Goal: Information Seeking & Learning: Learn about a topic

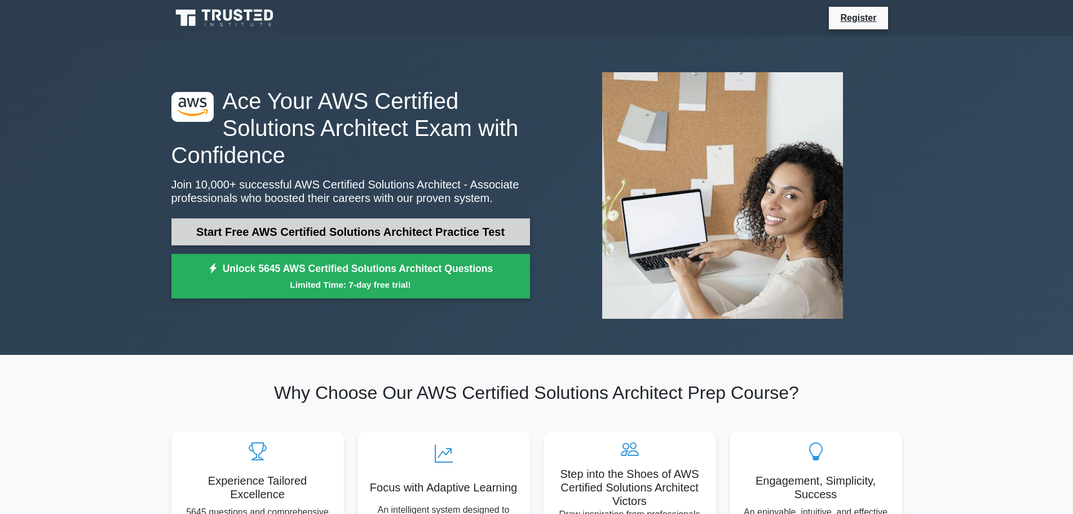
click at [312, 236] on link "Start Free AWS Certified Solutions Architect Practice Test" at bounding box center [350, 231] width 359 height 27
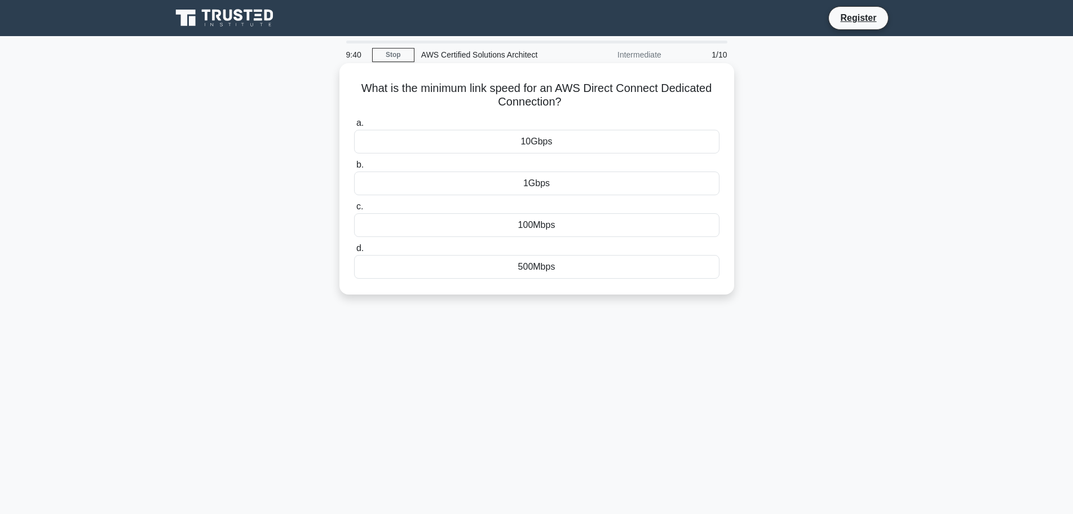
click at [469, 223] on div "100Mbps" at bounding box center [536, 225] width 365 height 24
click at [354, 210] on input "c. 100Mbps" at bounding box center [354, 206] width 0 height 7
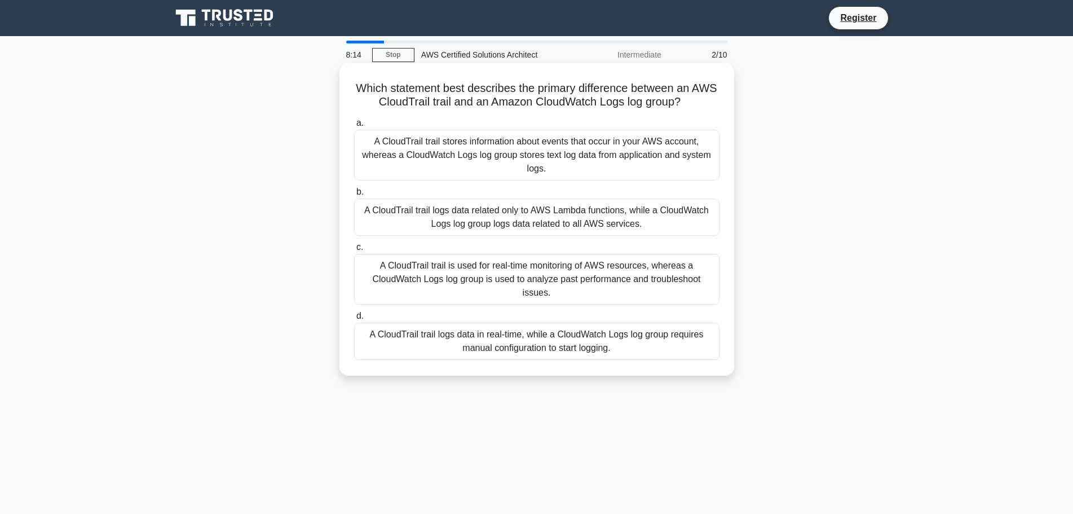
click at [538, 145] on div "A CloudTrail trail stores information about events that occur in your AWS accou…" at bounding box center [536, 155] width 365 height 51
click at [354, 127] on input "a. A CloudTrail trail stores information about events that occur in your AWS ac…" at bounding box center [354, 123] width 0 height 7
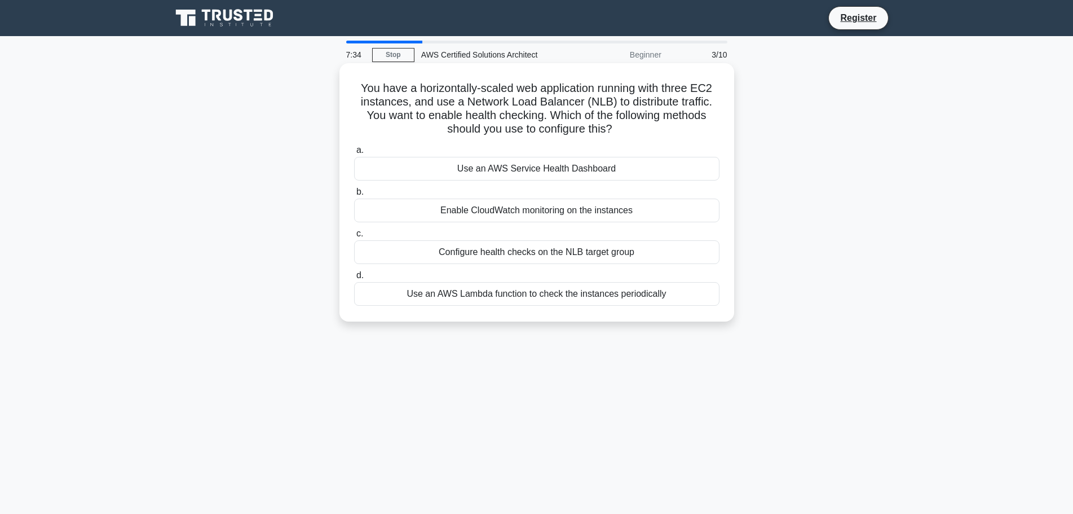
click at [488, 215] on div "Enable CloudWatch monitoring on the instances" at bounding box center [536, 210] width 365 height 24
click at [354, 196] on input "b. Enable CloudWatch monitoring on the instances" at bounding box center [354, 191] width 0 height 7
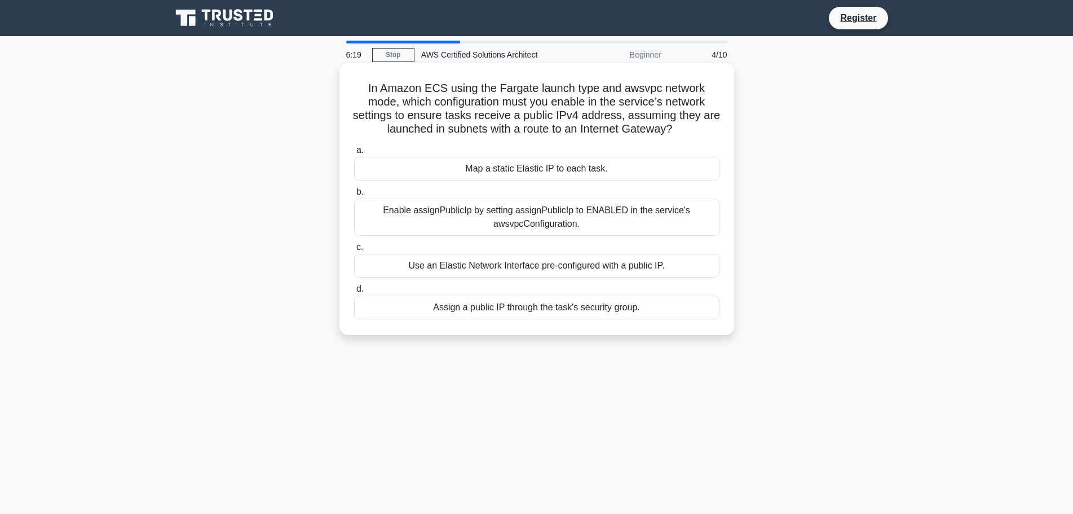
click at [501, 265] on div "Use an Elastic Network Interface pre-configured with a public IP." at bounding box center [536, 266] width 365 height 24
click at [354, 251] on input "c. Use an Elastic Network Interface pre-configured with a public IP." at bounding box center [354, 247] width 0 height 7
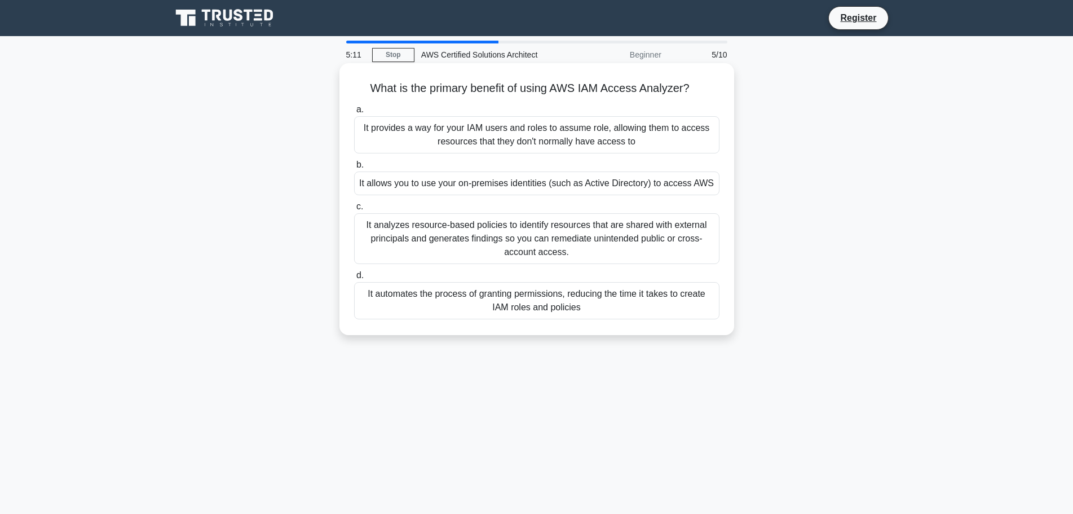
click at [497, 240] on div "It analyzes resource-based policies to identify resources that are shared with …" at bounding box center [536, 238] width 365 height 51
click at [354, 210] on input "c. It analyzes resource-based policies to identify resources that are shared wi…" at bounding box center [354, 206] width 0 height 7
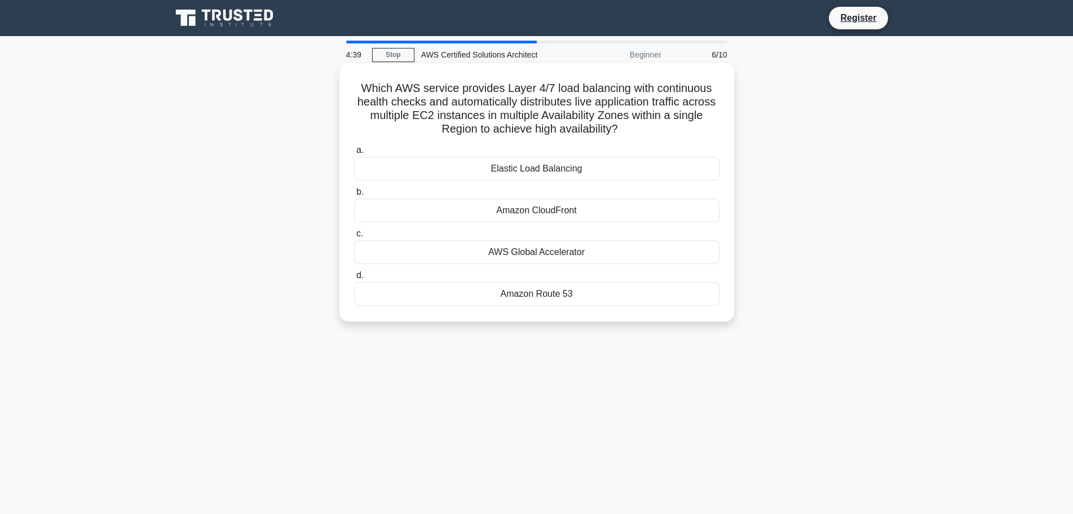
click at [509, 117] on h5 "Which AWS service provides Layer 4/7 load balancing with continuous health chec…" at bounding box center [537, 108] width 368 height 55
click at [453, 118] on h5 "Which AWS service provides Layer 4/7 load balancing with continuous health chec…" at bounding box center [537, 108] width 368 height 55
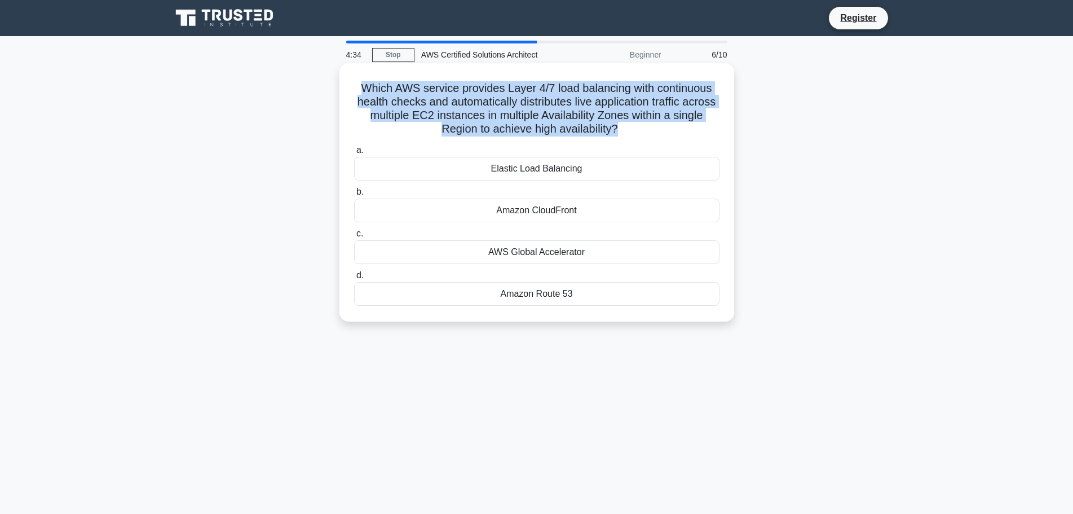
click at [453, 118] on h5 "Which AWS service provides Layer 4/7 load balancing with continuous health chec…" at bounding box center [537, 108] width 368 height 55
click at [438, 97] on h5 "Which AWS service provides Layer 4/7 load balancing with continuous health chec…" at bounding box center [537, 108] width 368 height 55
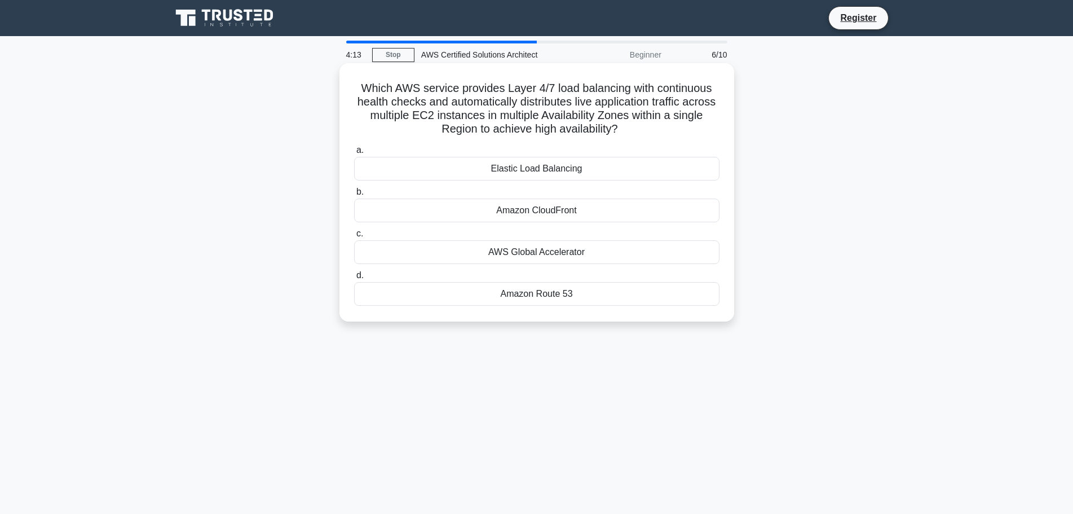
click at [569, 118] on h5 "Which AWS service provides Layer 4/7 load balancing with continuous health chec…" at bounding box center [537, 108] width 368 height 55
click at [531, 253] on div "AWS Global Accelerator" at bounding box center [536, 252] width 365 height 24
click at [354, 237] on input "c. AWS Global Accelerator" at bounding box center [354, 233] width 0 height 7
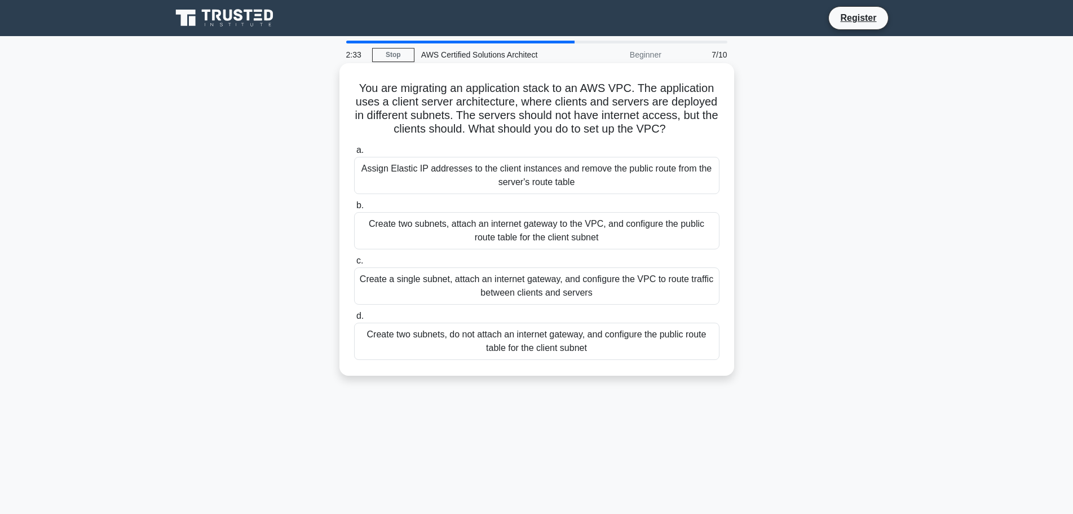
click at [544, 351] on div "Create two subnets, do not attach an internet gateway, and configure the public…" at bounding box center [536, 341] width 365 height 37
click at [354, 320] on input "d. Create two subnets, do not attach an internet gateway, and configure the pub…" at bounding box center [354, 315] width 0 height 7
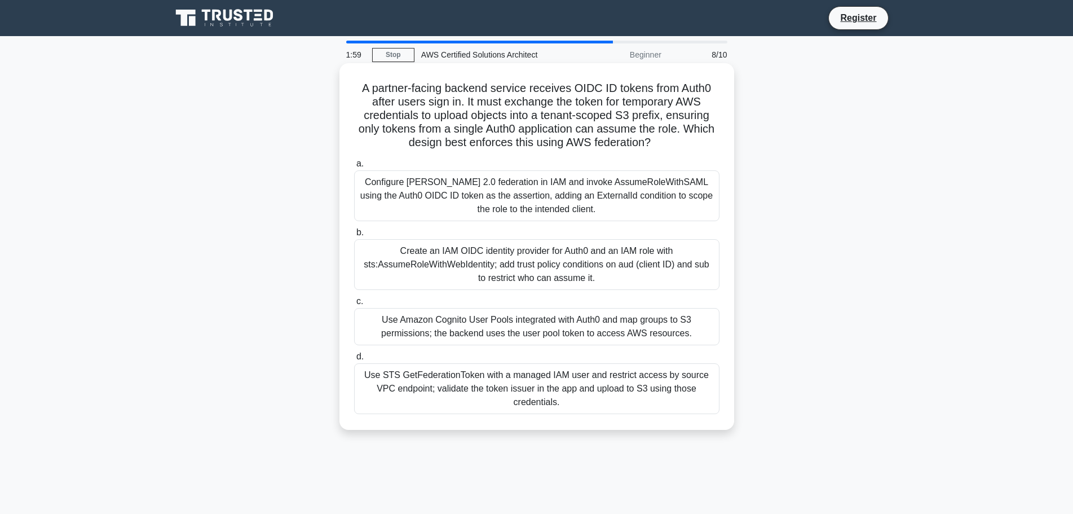
click at [536, 266] on div "Create an IAM OIDC identity provider for Auth0 and an IAM role with sts:AssumeR…" at bounding box center [536, 264] width 365 height 51
click at [354, 236] on input "b. Create an IAM OIDC identity provider for Auth0 and an IAM role with sts:Assu…" at bounding box center [354, 232] width 0 height 7
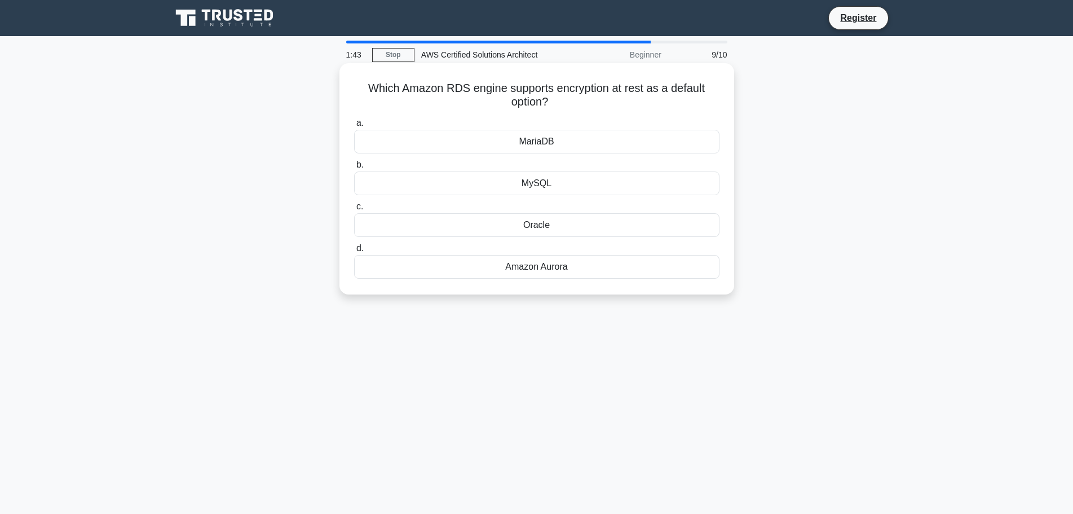
click at [541, 181] on div "MySQL" at bounding box center [536, 183] width 365 height 24
click at [354, 169] on input "b. MySQL" at bounding box center [354, 164] width 0 height 7
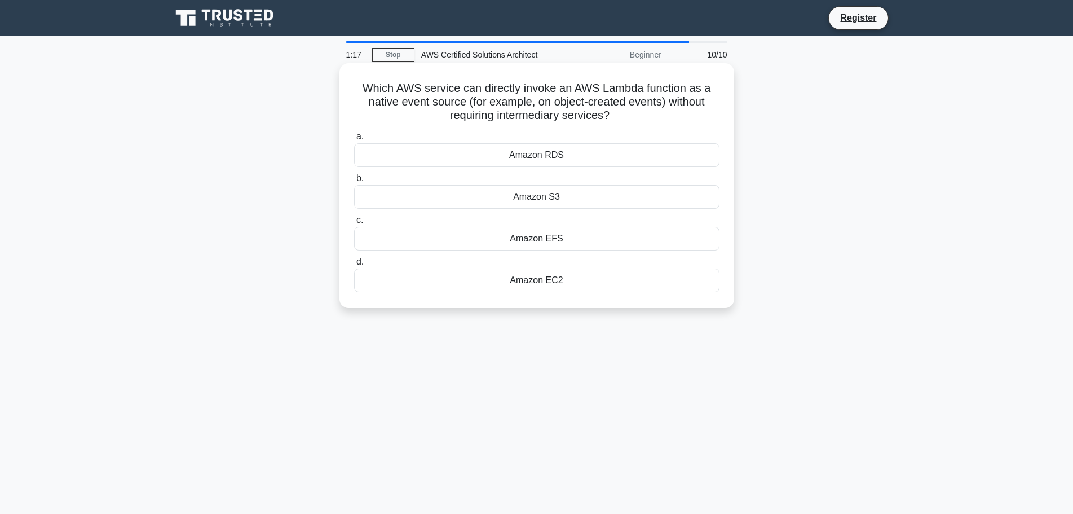
click at [532, 199] on div "Amazon S3" at bounding box center [536, 197] width 365 height 24
click at [354, 182] on input "b. Amazon S3" at bounding box center [354, 178] width 0 height 7
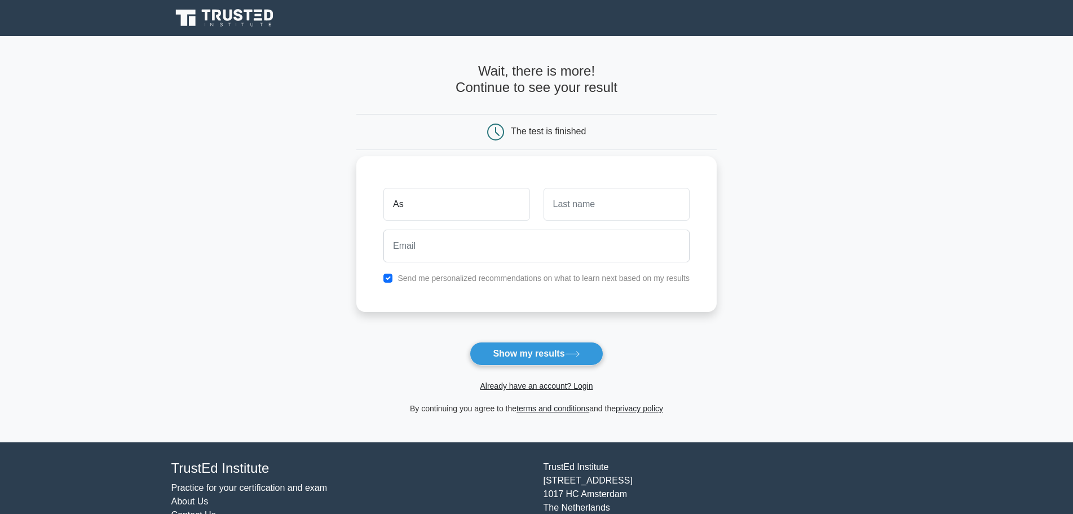
type input "A"
type input "Syed"
type input "Asif"
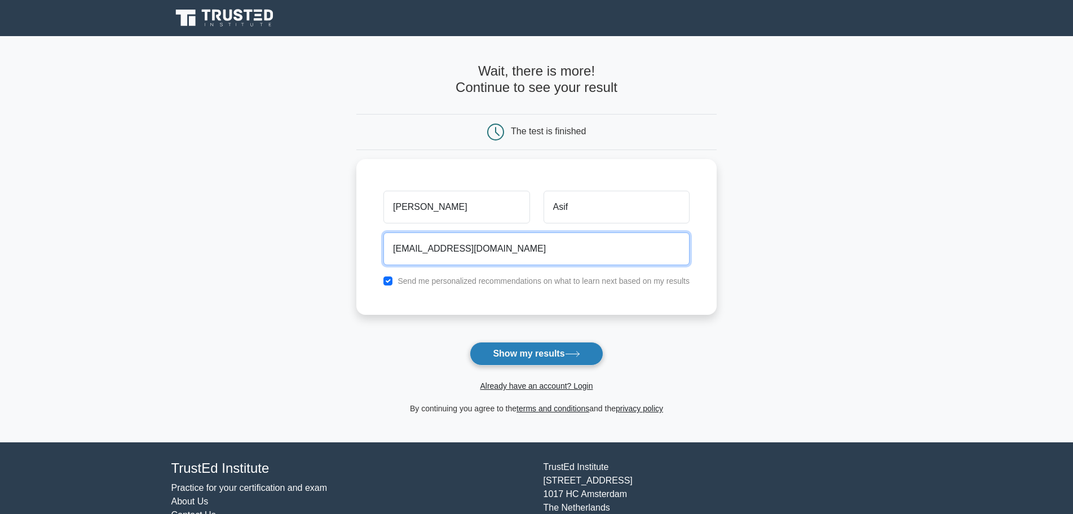
type input "asi2250.ai@gmail.com"
click at [527, 352] on button "Show my results" at bounding box center [536, 354] width 133 height 24
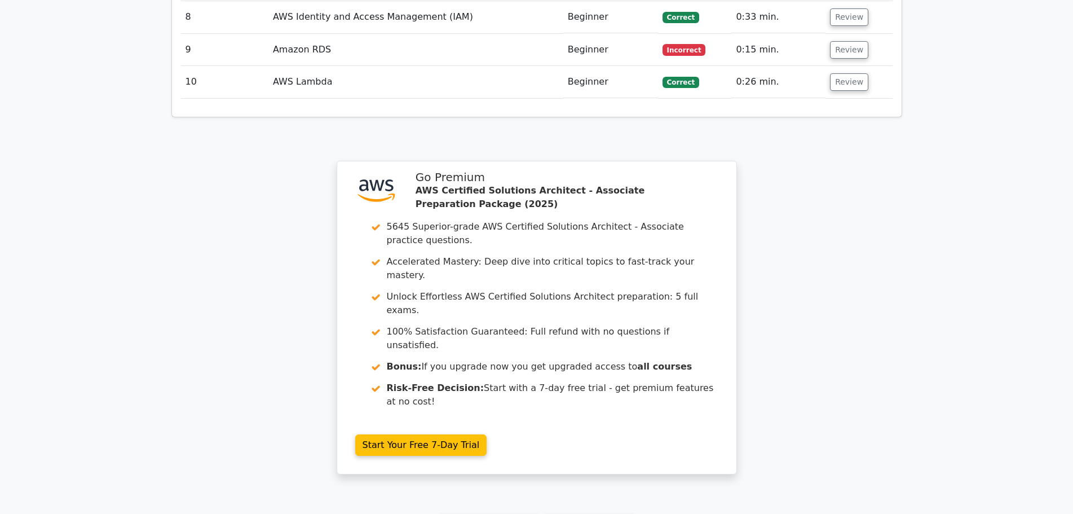
scroll to position [1738, 0]
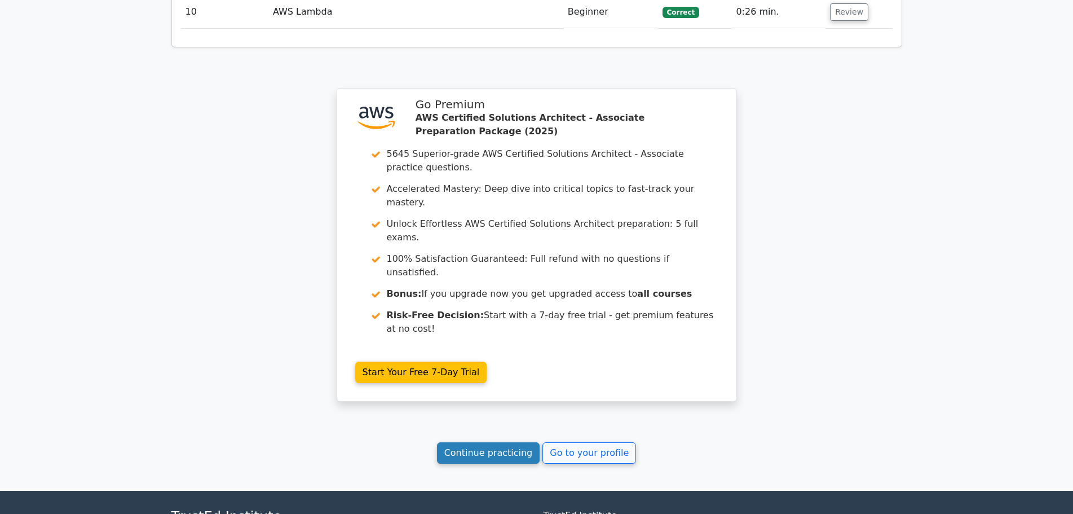
click at [502, 442] on link "Continue practicing" at bounding box center [488, 452] width 103 height 21
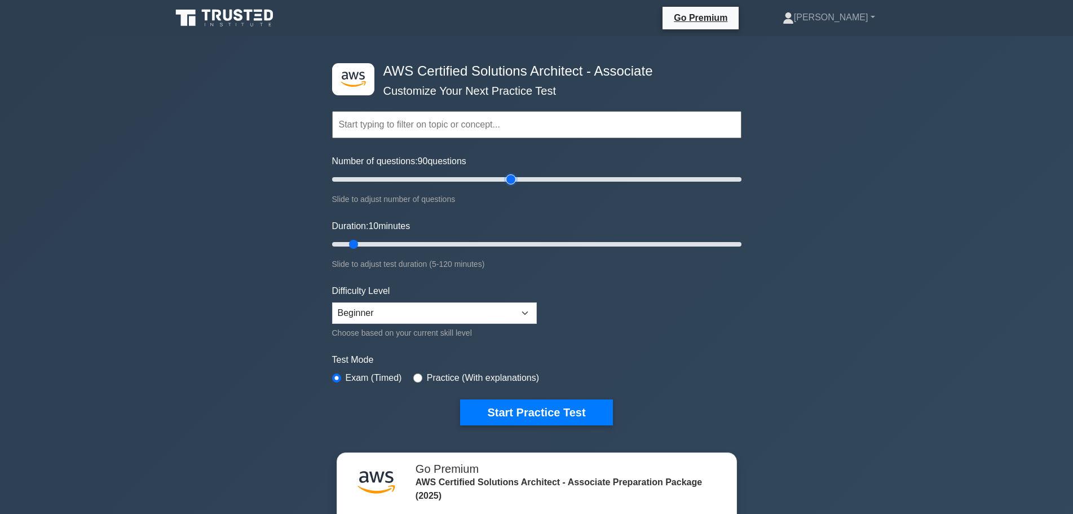
click at [514, 176] on input "Number of questions: 90 questions" at bounding box center [536, 180] width 409 height 14
type input "15"
click at [361, 182] on input "Number of questions: 15 questions" at bounding box center [536, 180] width 409 height 14
click at [418, 377] on input "radio" at bounding box center [417, 377] width 9 height 9
radio input "true"
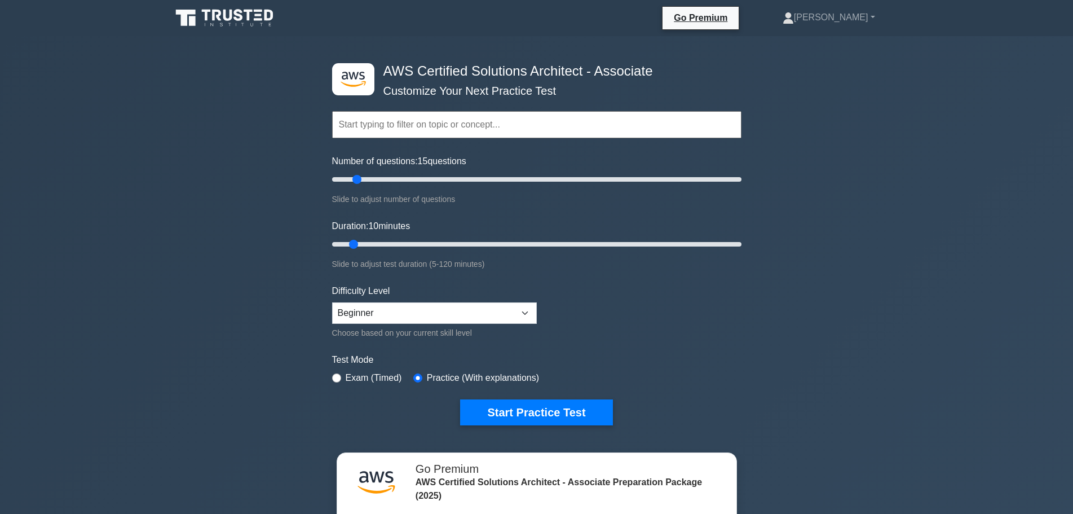
click at [196, 233] on div ".st0{fill:#252F3E;} .st1{fill-rule:evenodd;clip-rule:evenodd;fill:#FF9900;} AWS…" at bounding box center [536, 375] width 1073 height 678
